Goal: Task Accomplishment & Management: Manage account settings

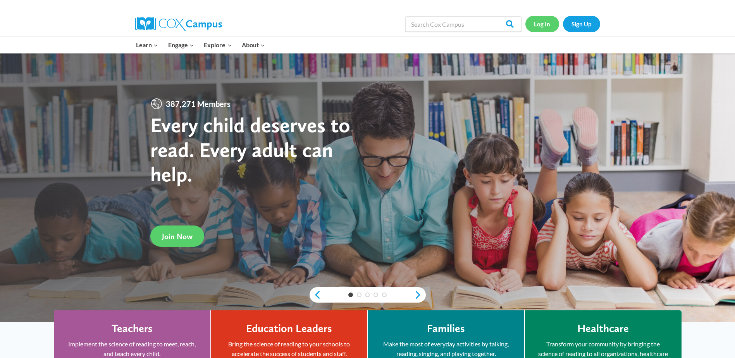
click at [551, 24] on link "Log In" at bounding box center [543, 24] width 34 height 16
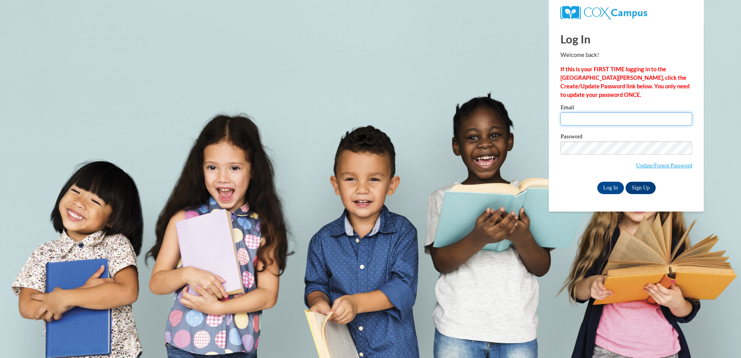
click at [617, 122] on input "Email" at bounding box center [626, 118] width 132 height 13
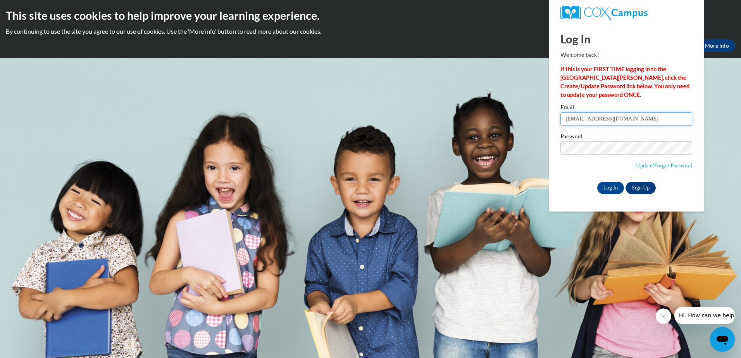
type input "[EMAIL_ADDRESS][DOMAIN_NAME]"
click at [614, 157] on span "Update/Forgot Password" at bounding box center [626, 157] width 132 height 32
click at [618, 183] on input "Log In" at bounding box center [610, 188] width 27 height 12
click at [616, 185] on input "Log In" at bounding box center [610, 188] width 27 height 12
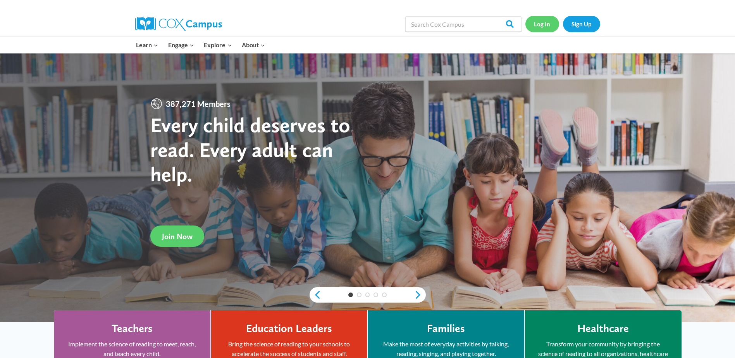
click at [541, 25] on link "Log In" at bounding box center [543, 24] width 34 height 16
click at [533, 18] on link "Log In" at bounding box center [543, 24] width 34 height 16
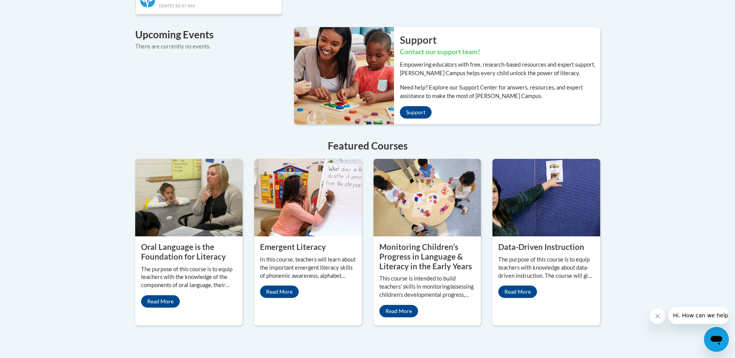
scroll to position [581, 0]
